Goal: Find specific page/section: Find specific page/section

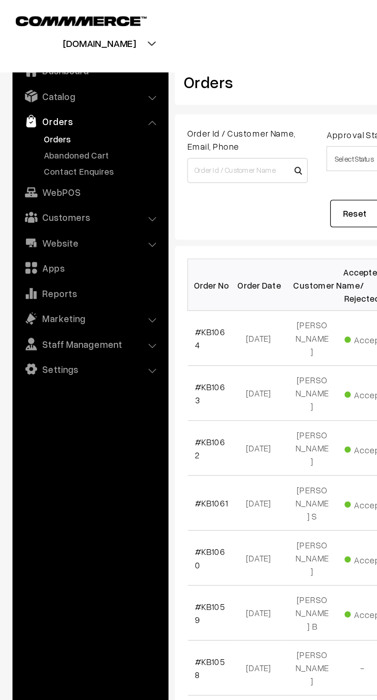
click at [70, 92] on link "Abandoned Cart" at bounding box center [63, 96] width 76 height 8
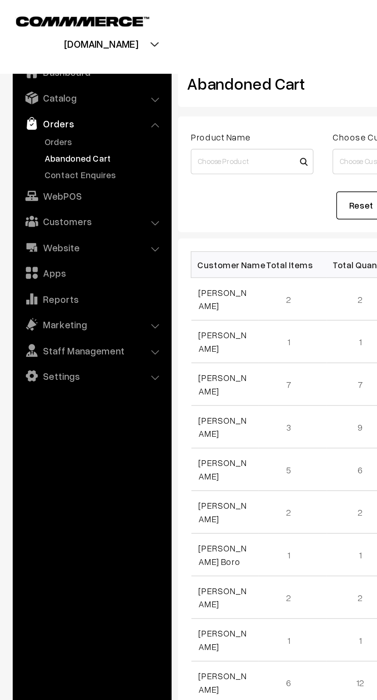
click at [90, 135] on link "Customers" at bounding box center [56, 134] width 92 height 14
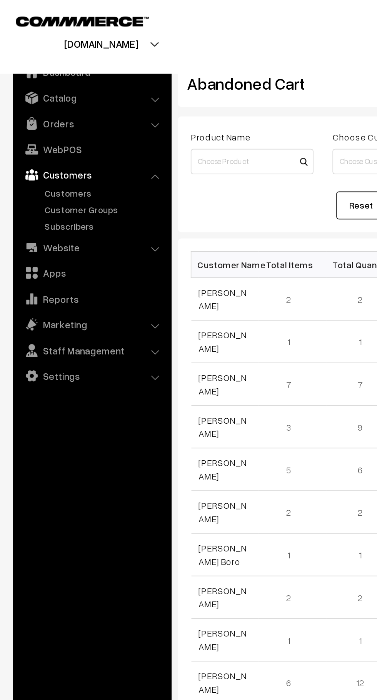
click at [59, 115] on link "Customers" at bounding box center [63, 117] width 76 height 8
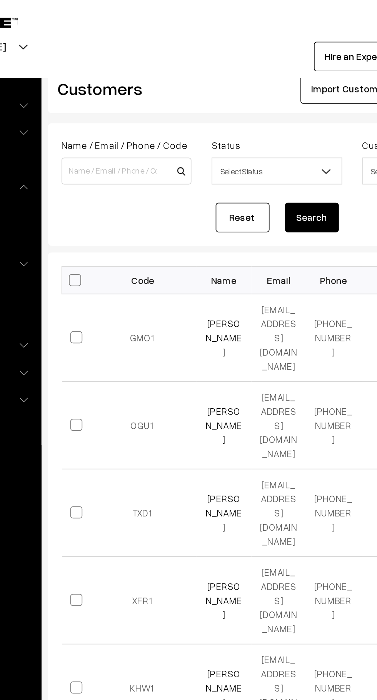
click at [211, 182] on link "[PERSON_NAME]" at bounding box center [208, 193] width 21 height 23
